Goal: Find specific page/section: Find specific page/section

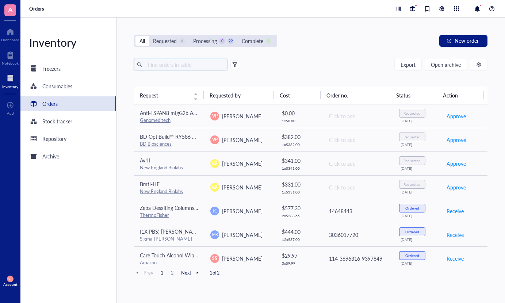
click at [194, 61] on input "text" at bounding box center [185, 64] width 80 height 11
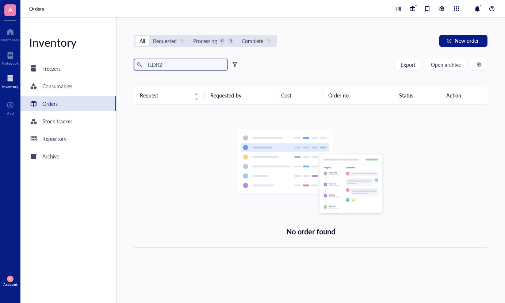
type input "ILDR2"
click at [444, 64] on span "Open archive" at bounding box center [446, 65] width 30 height 6
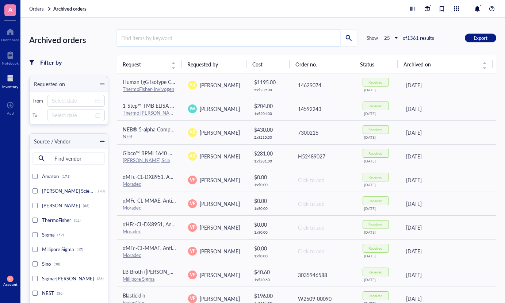
click at [148, 36] on input "search" at bounding box center [228, 38] width 223 height 17
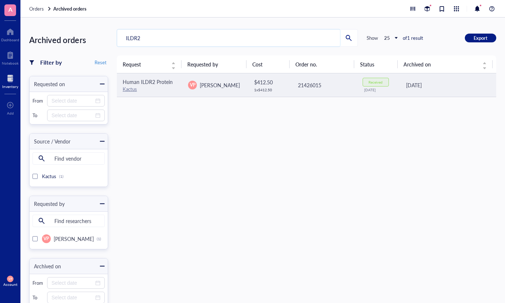
type input "ILDR2"
click at [126, 89] on link "Kactus" at bounding box center [130, 88] width 14 height 7
